Goal: Task Accomplishment & Management: Manage account settings

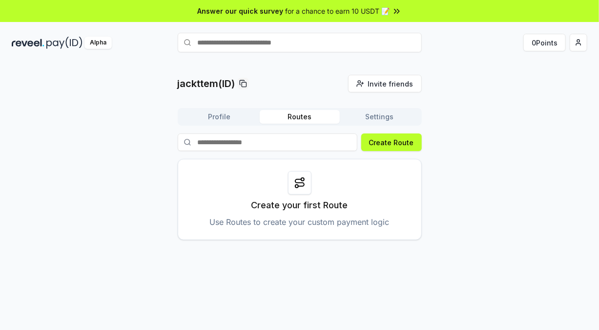
click at [208, 113] on button "Profile" at bounding box center [220, 117] width 80 height 14
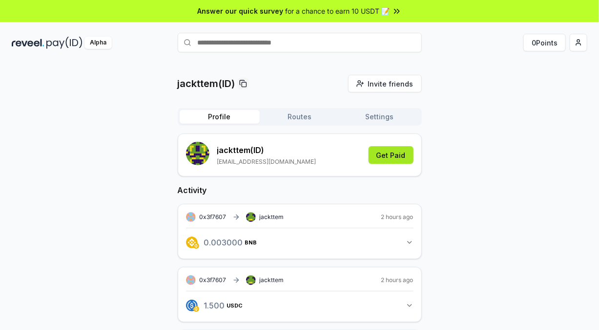
click at [388, 156] on button "Get Paid" at bounding box center [391, 155] width 45 height 18
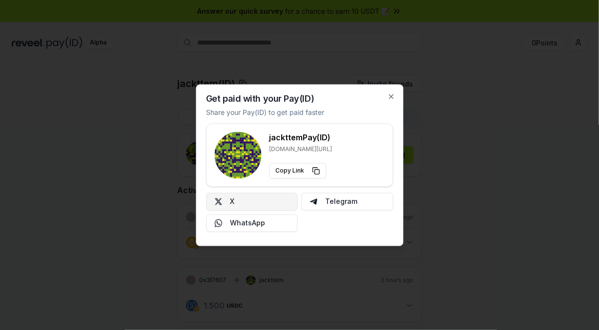
click at [250, 205] on button "X" at bounding box center [252, 201] width 92 height 18
click at [391, 95] on icon "button" at bounding box center [391, 96] width 8 height 8
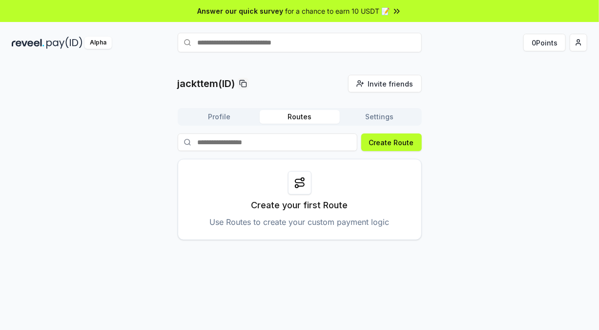
click at [311, 115] on button "Routes" at bounding box center [300, 117] width 80 height 14
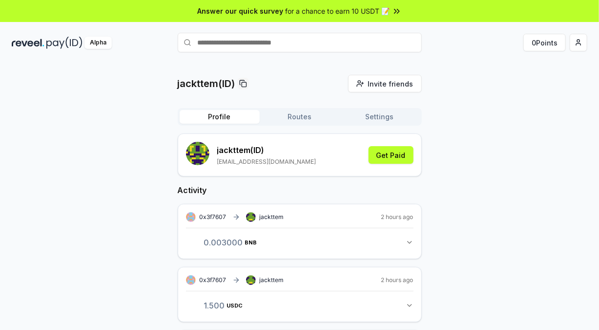
click at [224, 121] on button "Profile" at bounding box center [220, 117] width 80 height 14
click at [394, 119] on button "Settings" at bounding box center [380, 117] width 80 height 14
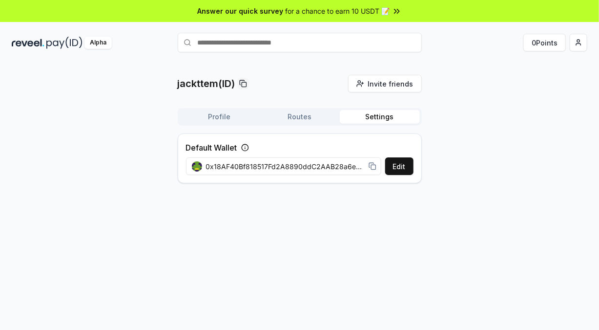
click at [215, 117] on button "Profile" at bounding box center [220, 117] width 80 height 14
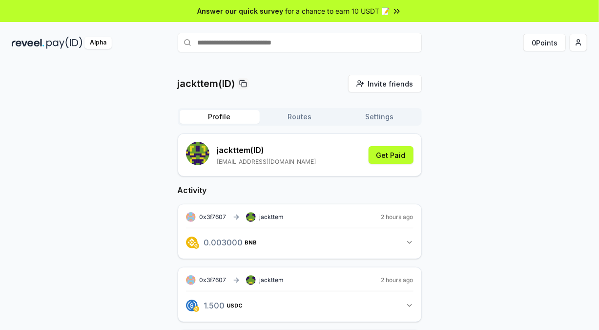
click at [298, 38] on input "text" at bounding box center [300, 43] width 244 height 20
